Goal: Share content

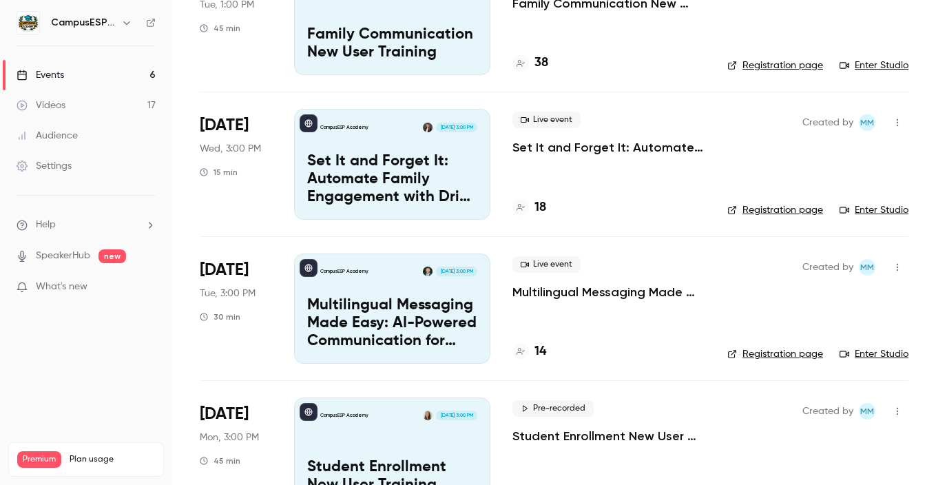
scroll to position [143, 0]
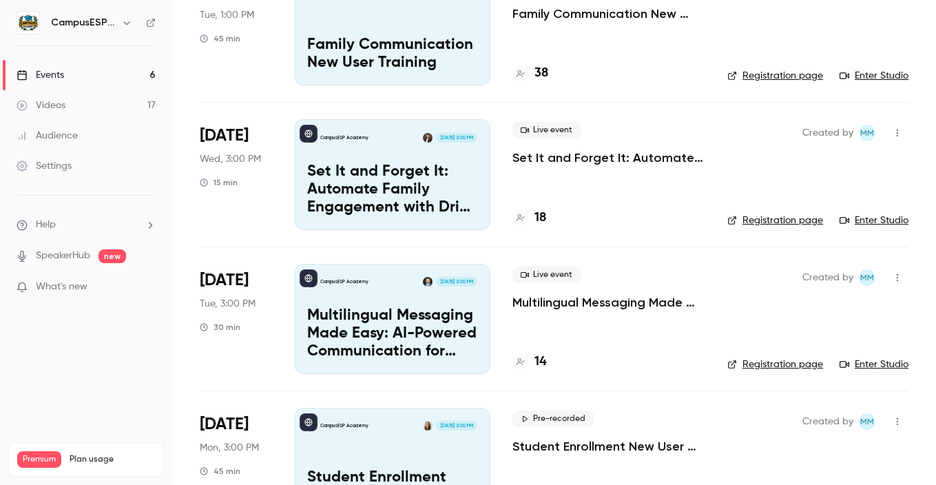
click at [895, 134] on icon "button" at bounding box center [897, 133] width 11 height 10
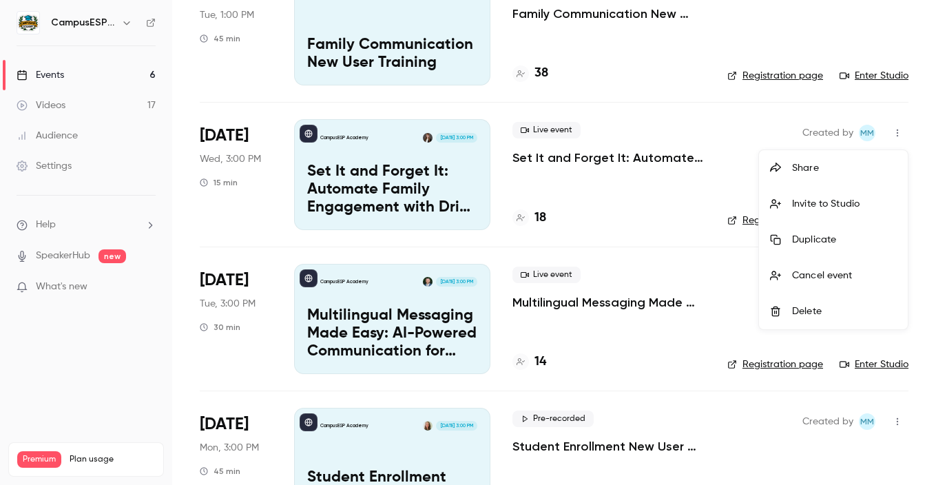
click at [821, 169] on div "Share" at bounding box center [844, 168] width 105 height 14
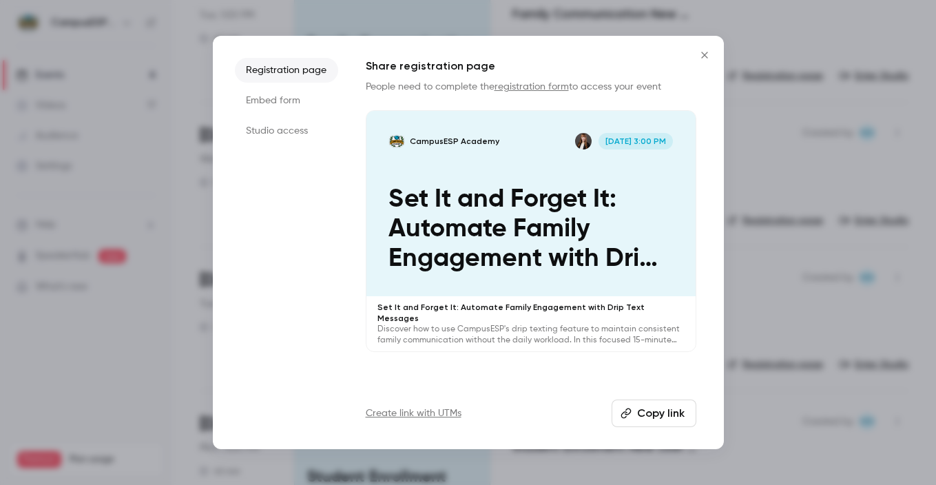
click at [659, 411] on button "Copy link" at bounding box center [654, 413] width 85 height 28
click at [703, 47] on button "Close" at bounding box center [705, 55] width 28 height 28
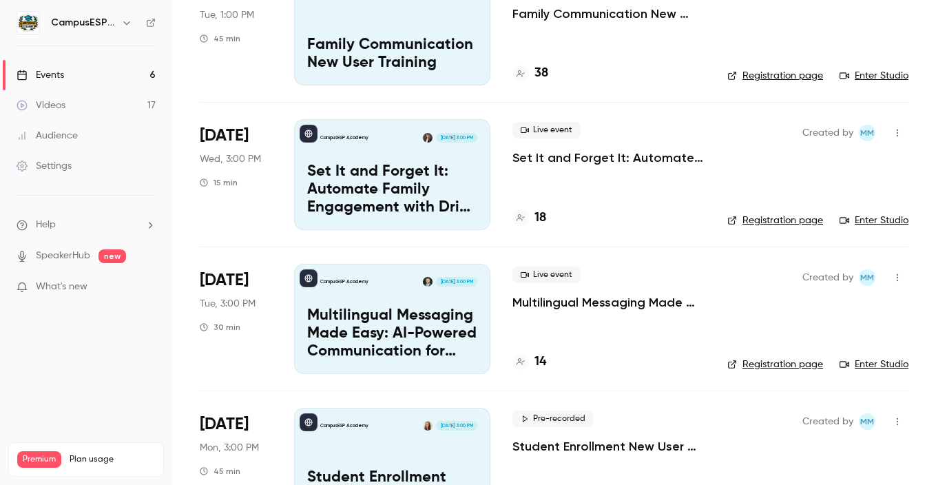
click at [894, 131] on icon "button" at bounding box center [897, 133] width 11 height 10
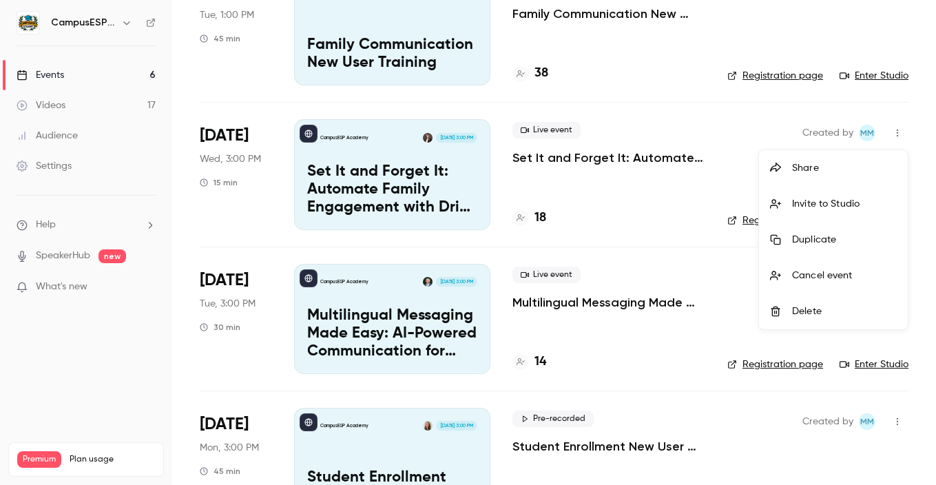
click at [809, 171] on div "Share" at bounding box center [844, 168] width 105 height 14
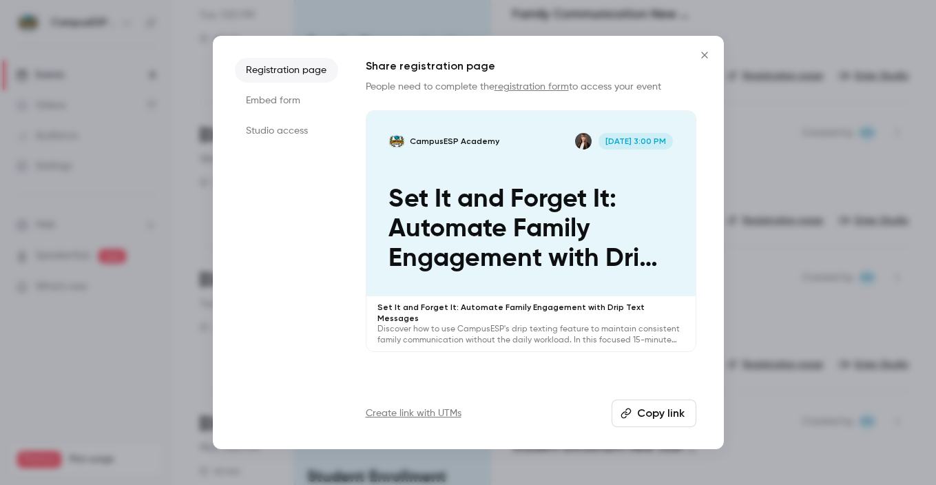
click at [658, 407] on button "Copy link" at bounding box center [654, 413] width 85 height 28
click at [707, 55] on icon "Close" at bounding box center [704, 55] width 17 height 11
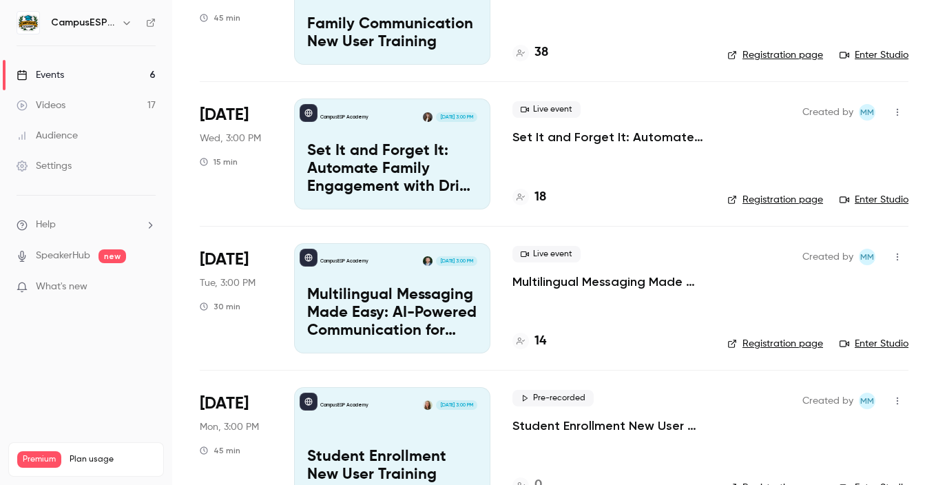
scroll to position [167, 0]
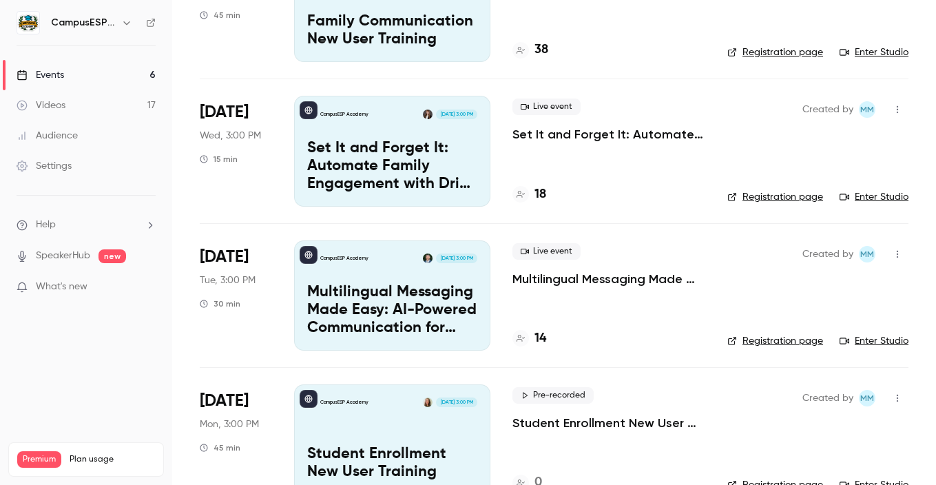
click at [895, 253] on icon "button" at bounding box center [897, 254] width 11 height 10
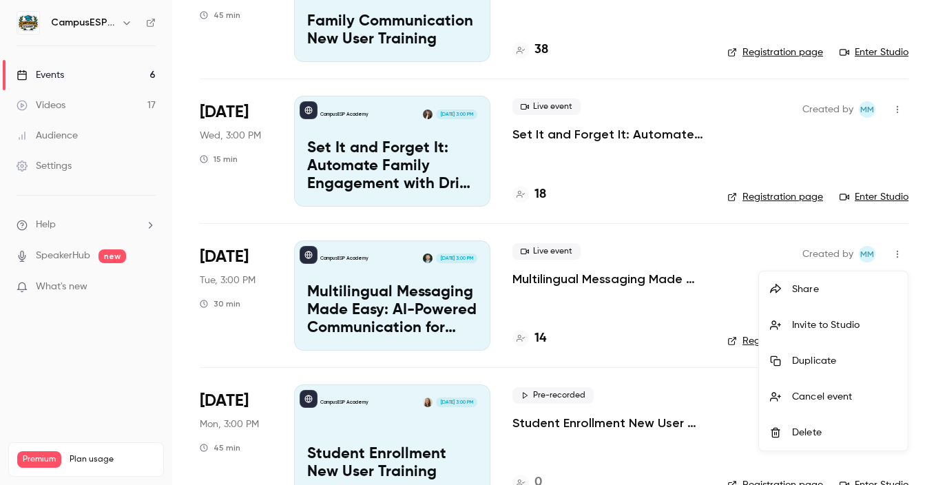
click at [825, 285] on div "Share" at bounding box center [844, 289] width 105 height 14
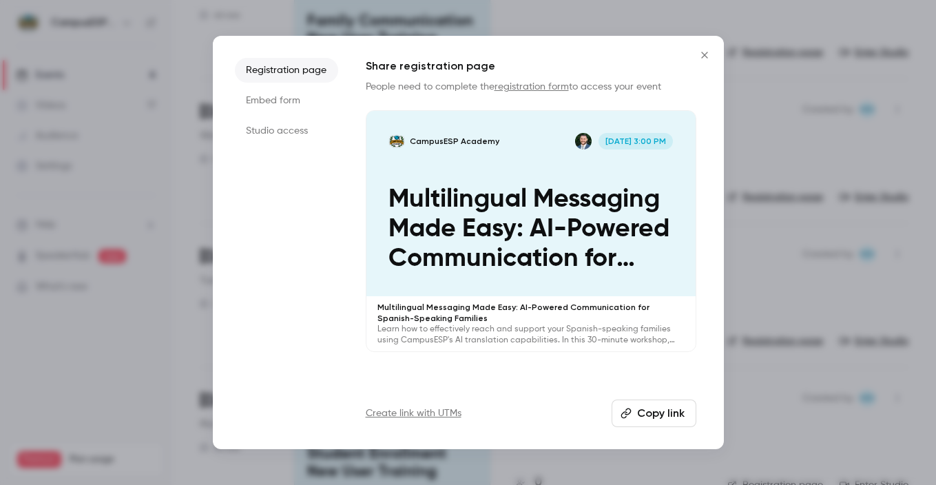
click at [667, 413] on button "Copy link" at bounding box center [654, 413] width 85 height 28
click at [703, 56] on icon "Close" at bounding box center [704, 55] width 17 height 11
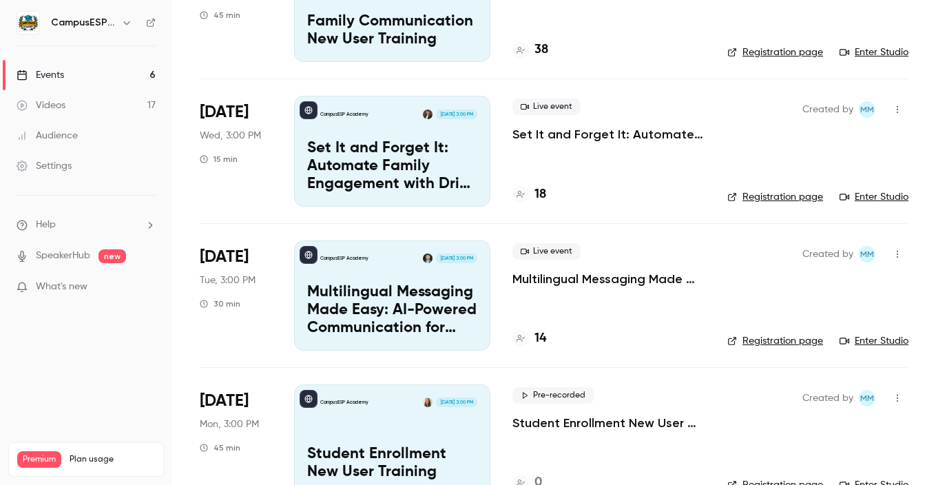
click at [60, 83] on link "Events 6" at bounding box center [86, 75] width 172 height 30
